Goal: Task Accomplishment & Management: Complete application form

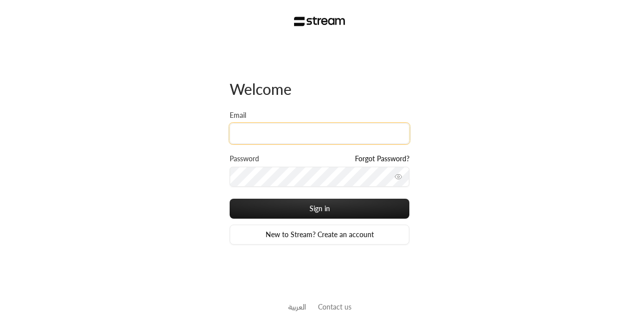
click at [315, 138] on input "Email" at bounding box center [320, 133] width 180 height 20
type input "[EMAIL_ADDRESS][DOMAIN_NAME]"
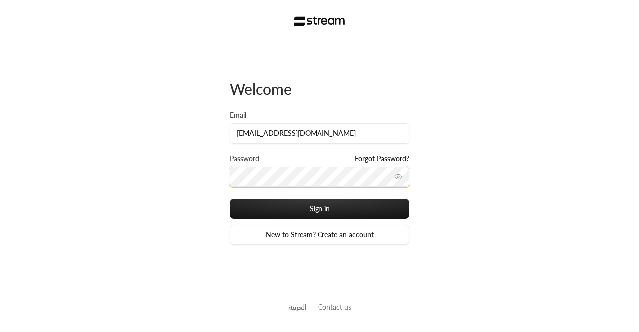
click at [230, 199] on button "Sign in" at bounding box center [320, 209] width 180 height 20
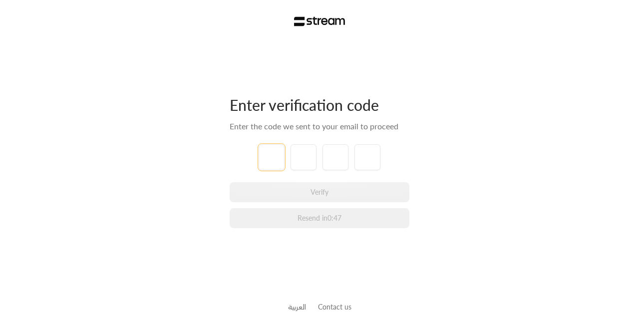
paste input "0"
type input "0"
type input "3"
type input "8"
type input "1"
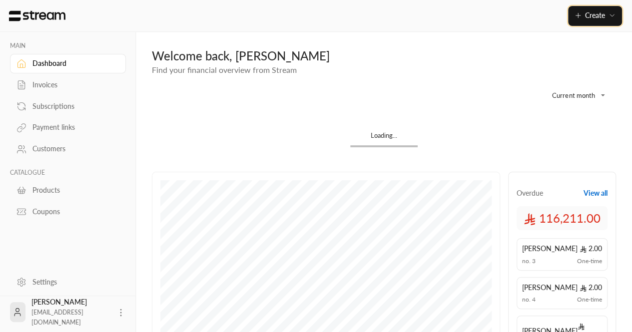
click at [589, 16] on span "Create" at bounding box center [595, 15] width 20 height 8
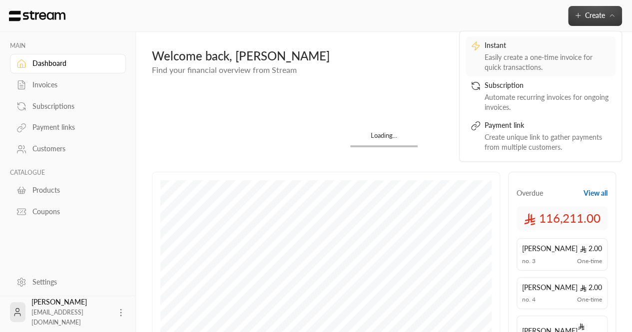
click at [533, 53] on div "Easily create a one-time invoice for quick transactions." at bounding box center [547, 62] width 126 height 20
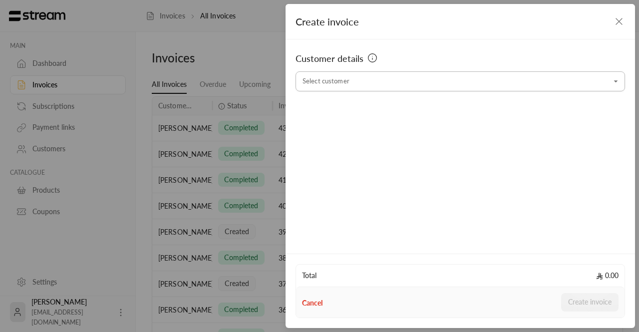
click at [337, 88] on input "Select customer" at bounding box center [461, 81] width 330 height 17
click at [323, 83] on input "Select customer" at bounding box center [461, 81] width 330 height 17
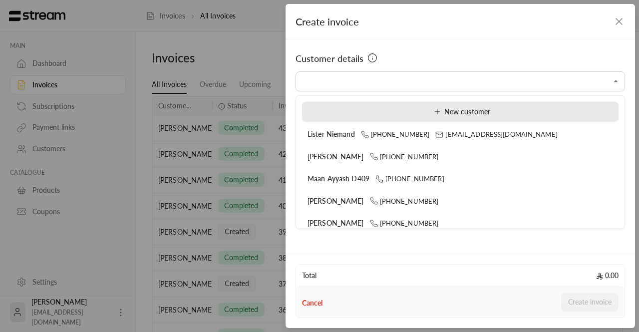
click at [315, 115] on div "New customer" at bounding box center [461, 111] width 306 height 10
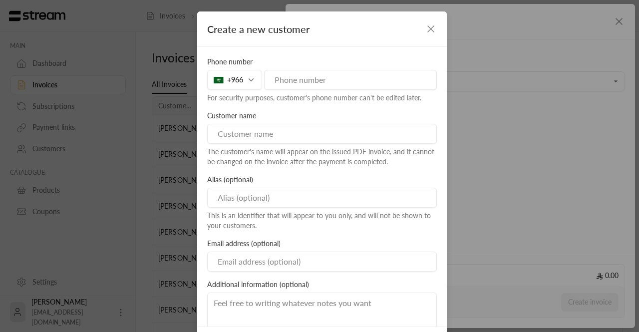
click at [430, 26] on icon "button" at bounding box center [431, 29] width 6 height 6
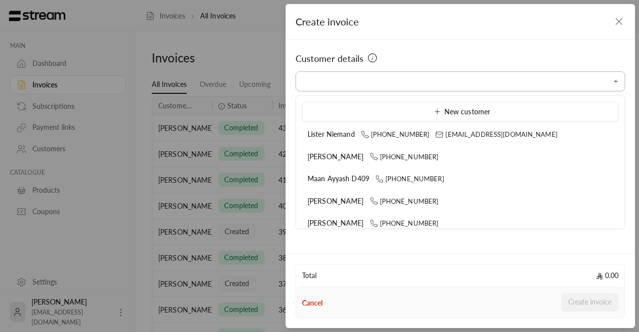
click at [375, 78] on input "Select customer" at bounding box center [461, 81] width 330 height 17
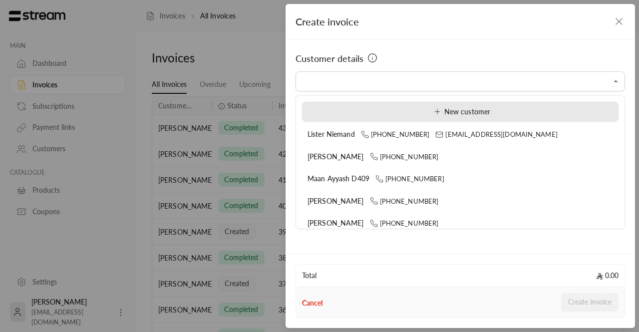
click at [517, 113] on div "New customer" at bounding box center [461, 111] width 306 height 10
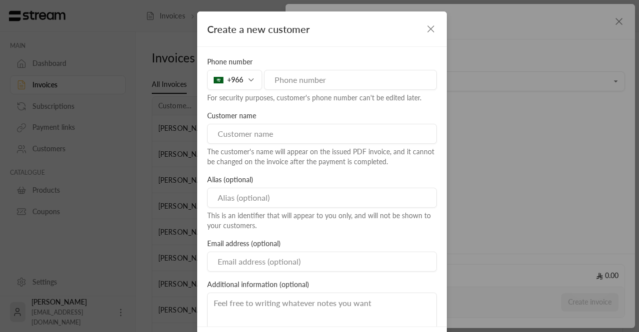
click at [312, 83] on input "tel" at bounding box center [350, 80] width 173 height 20
paste input "[PHONE_NUMBER]"
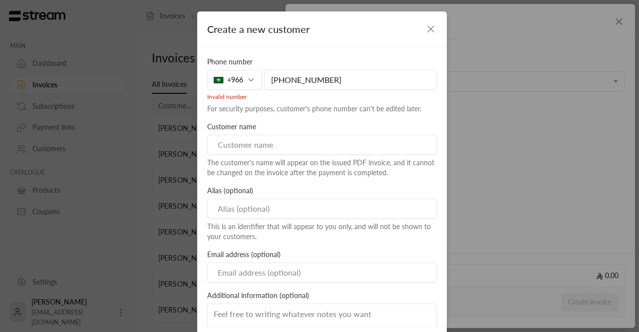
click at [287, 78] on input "[PHONE_NUMBER]" at bounding box center [350, 80] width 173 height 20
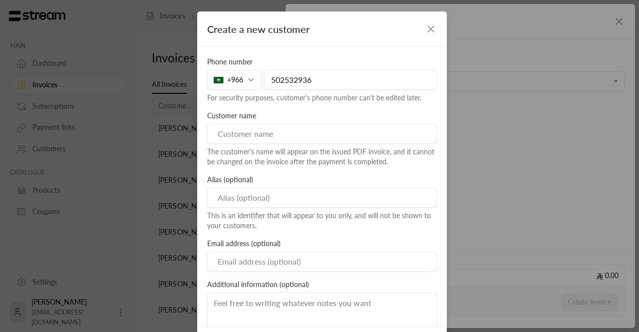
type input "502532936"
click at [314, 135] on input at bounding box center [322, 134] width 230 height 20
paste input "[PERSON_NAME]"
click at [298, 134] on input "[PERSON_NAME]" at bounding box center [322, 134] width 230 height 20
type input "[PERSON_NAME] A304"
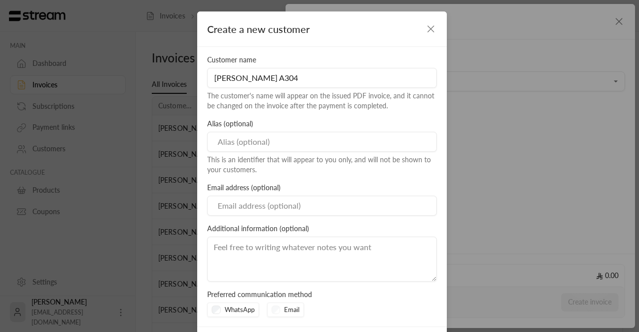
scroll to position [45, 0]
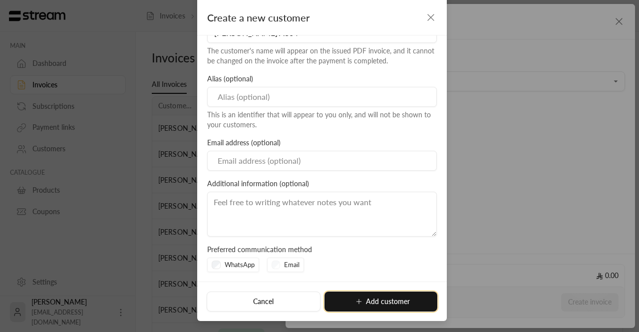
click at [361, 304] on button "Add customer" at bounding box center [381, 302] width 113 height 20
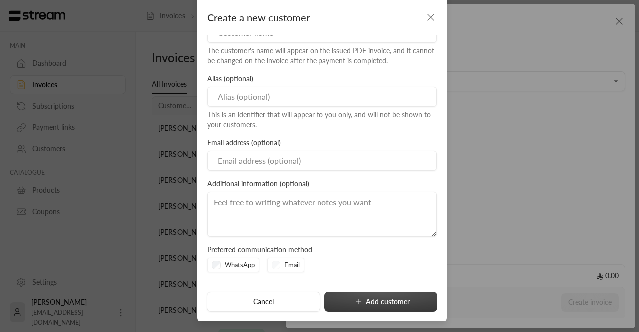
type input "**********"
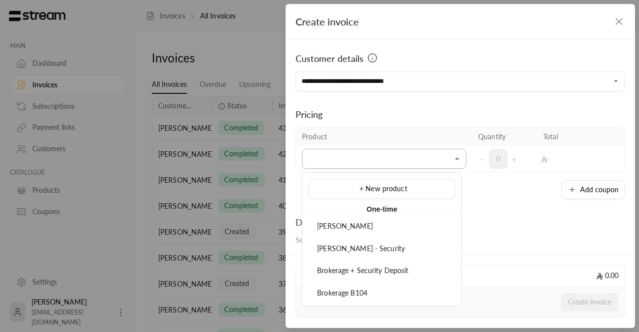
click at [445, 163] on input "Select customer" at bounding box center [384, 158] width 164 height 17
click at [435, 184] on div "+ New product" at bounding box center [382, 189] width 136 height 10
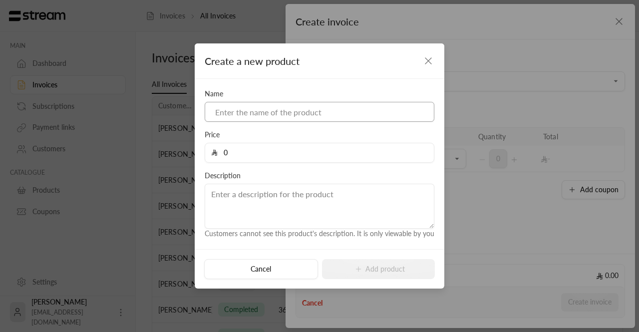
click at [328, 112] on input at bounding box center [320, 112] width 230 height 20
paste input "[PERSON_NAME]"
type input "[PERSON_NAME] A304 brokerage fee"
click at [250, 157] on input "0" at bounding box center [323, 152] width 210 height 19
paste input "506"
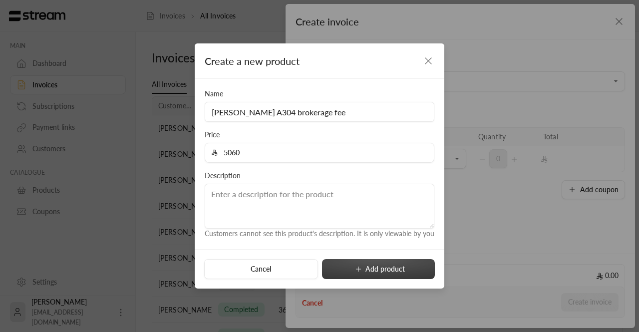
type input "5060"
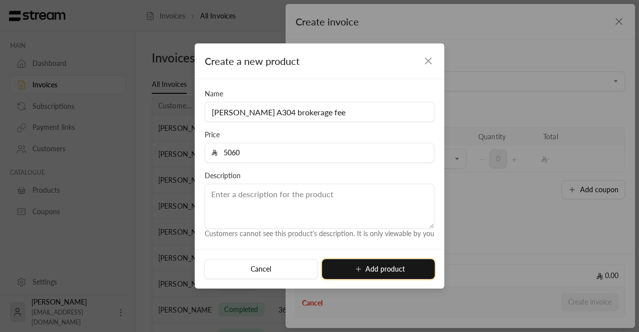
click at [362, 267] on icon "submit" at bounding box center [359, 269] width 8 height 8
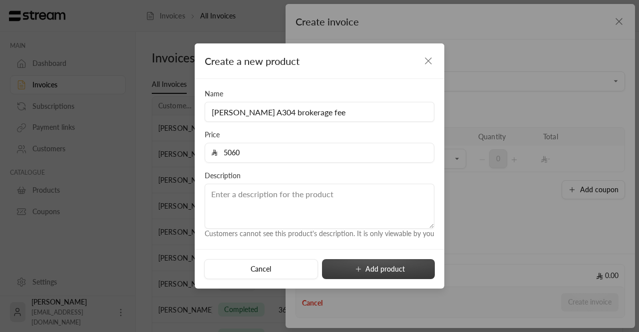
type input "0"
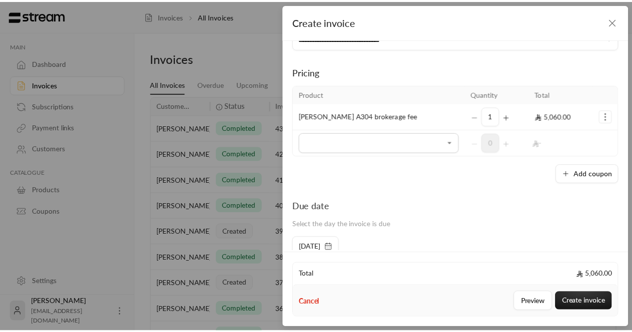
scroll to position [43, 0]
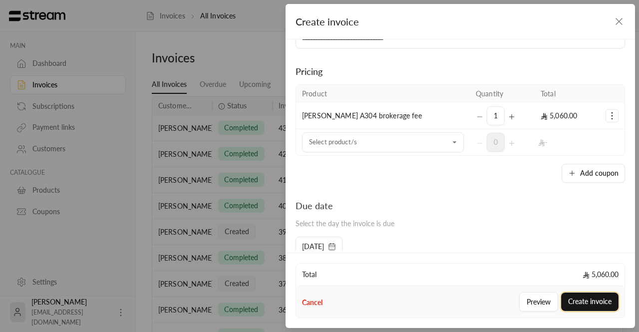
click at [586, 304] on button "Create invoice" at bounding box center [589, 302] width 57 height 18
